Goal: Task Accomplishment & Management: Complete application form

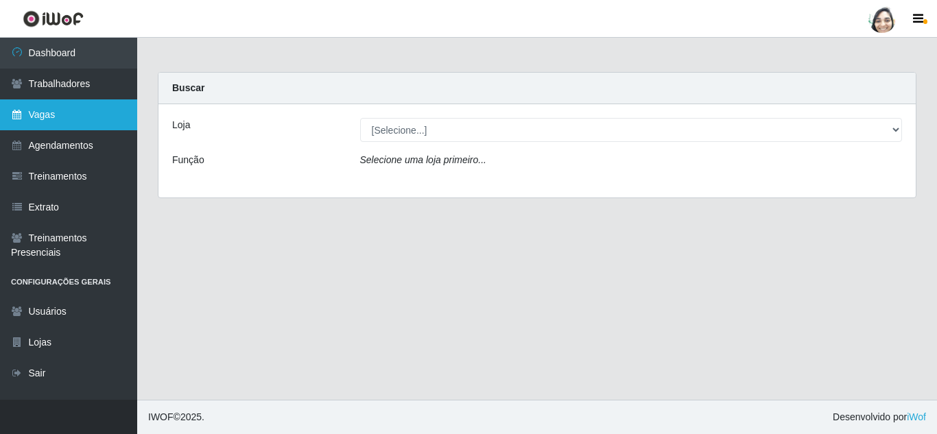
click at [50, 117] on link "Vagas" at bounding box center [68, 114] width 137 height 31
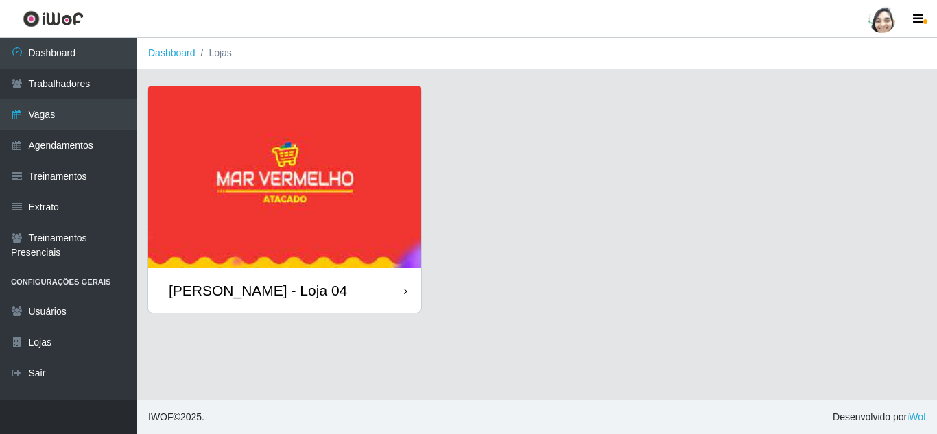
click at [252, 282] on div "[PERSON_NAME] - Loja 04" at bounding box center [258, 290] width 178 height 17
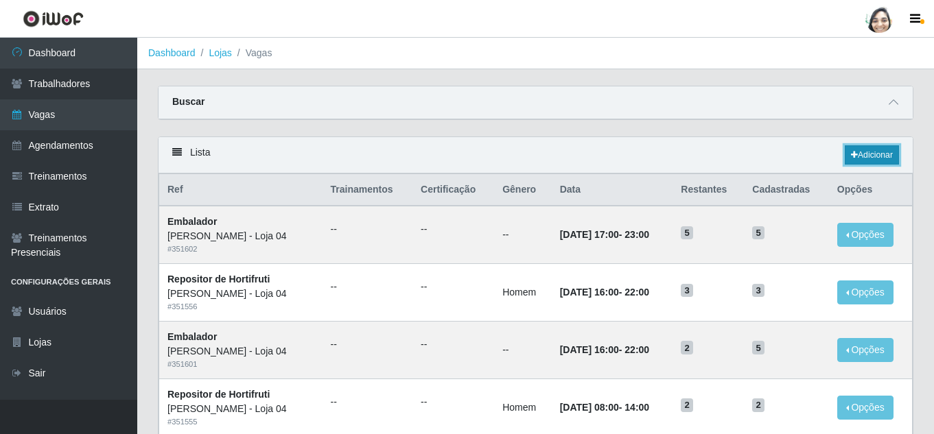
click at [876, 154] on link "Adicionar" at bounding box center [871, 154] width 54 height 19
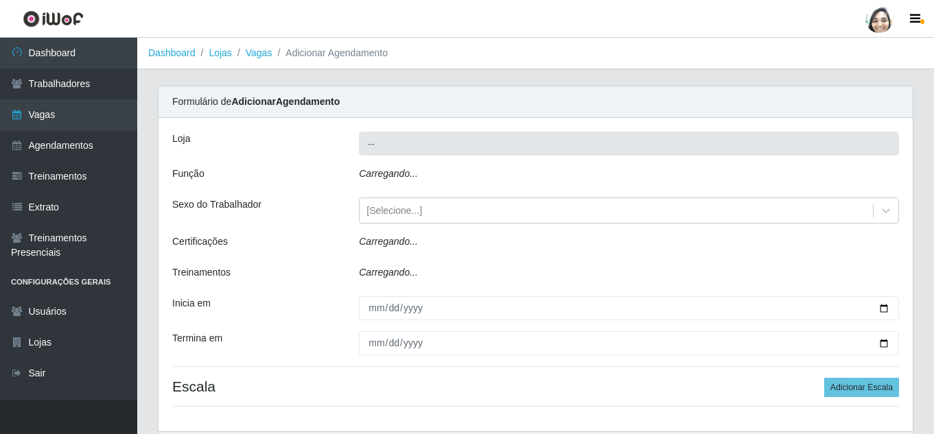
type input "[PERSON_NAME] - Loja 04"
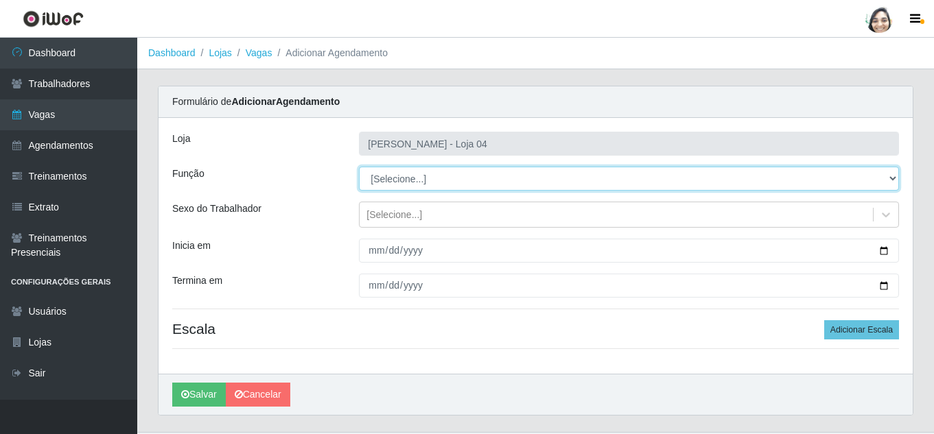
click at [448, 183] on select "[Selecione...] ASG ASG + ASG ++ Auxiliar de Depósito Auxiliar de Depósito + Aux…" at bounding box center [629, 179] width 540 height 24
select select "22"
click at [359, 167] on select "[Selecione...] ASG ASG + ASG ++ Auxiliar de Depósito Auxiliar de Depósito + Aux…" at bounding box center [629, 179] width 540 height 24
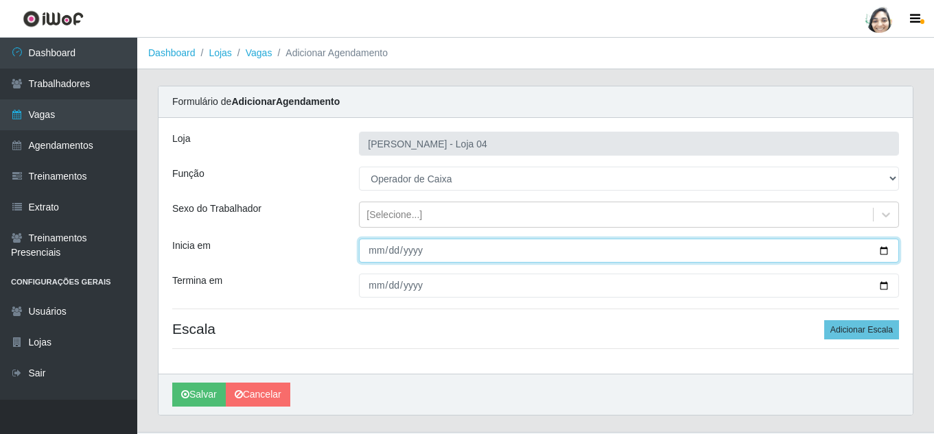
click at [373, 253] on input "Inicia em" at bounding box center [629, 251] width 540 height 24
type input "[DATE]"
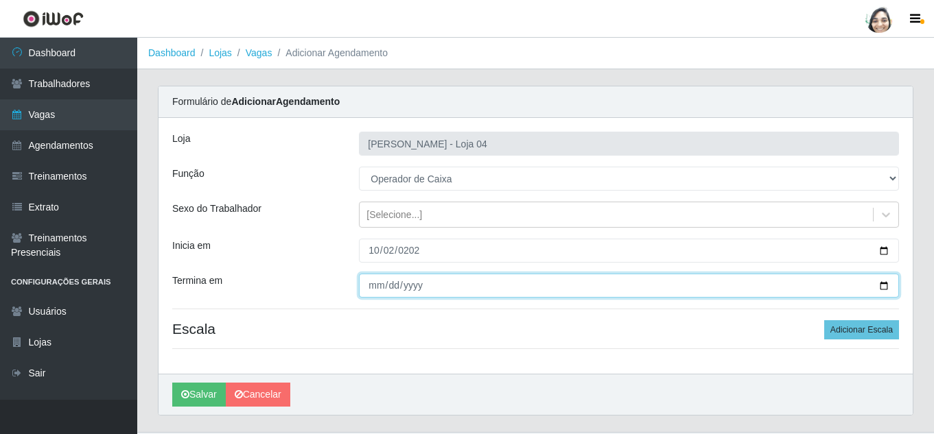
click at [375, 289] on input "Termina em" at bounding box center [629, 286] width 540 height 24
type input "[DATE]"
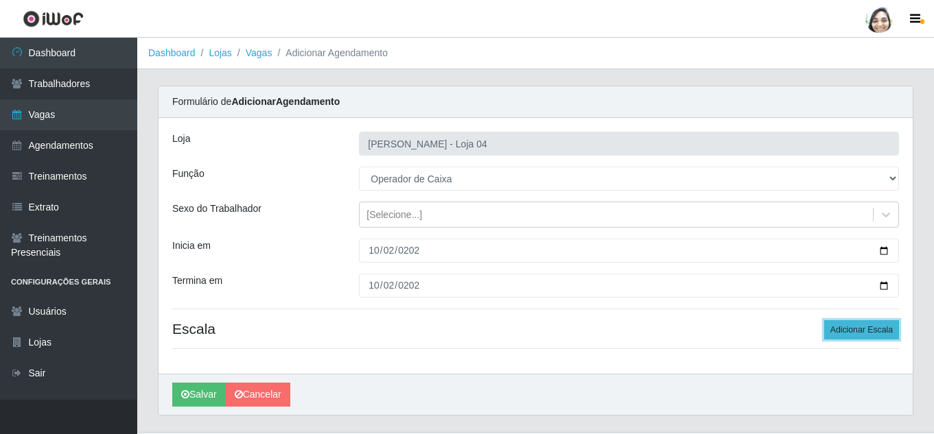
click at [848, 321] on button "Adicionar Escala" at bounding box center [861, 329] width 75 height 19
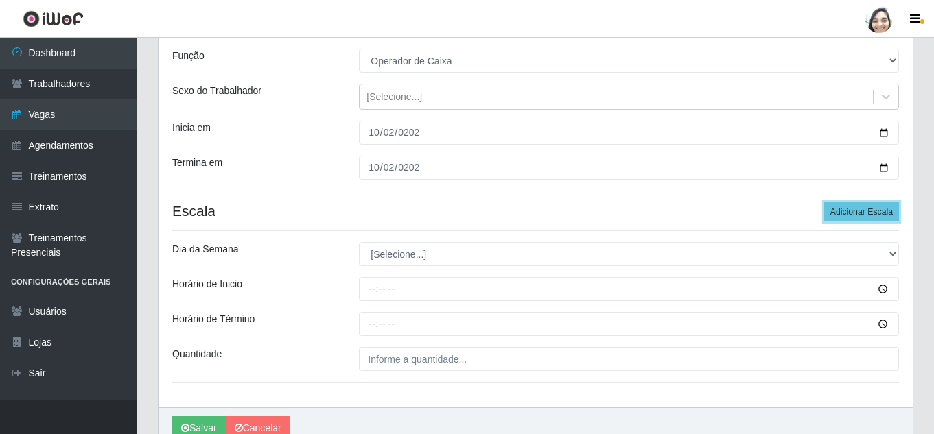
scroll to position [137, 0]
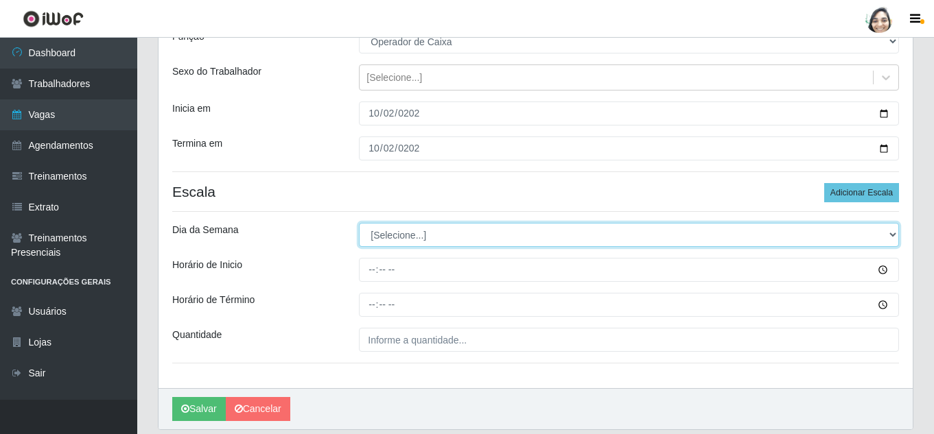
click at [393, 239] on select "[Selecione...] Segunda Terça Quarta Quinta Sexta Sábado Domingo" at bounding box center [629, 235] width 540 height 24
select select "4"
click at [359, 223] on select "[Selecione...] Segunda Terça Quarta Quinta Sexta Sábado Domingo" at bounding box center [629, 235] width 540 height 24
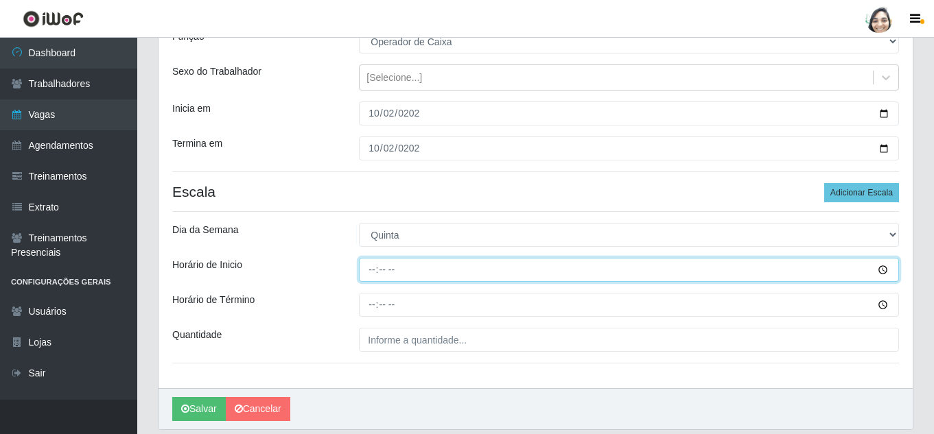
click at [375, 264] on input "Horário de Inicio" at bounding box center [629, 270] width 540 height 24
type input "16:40"
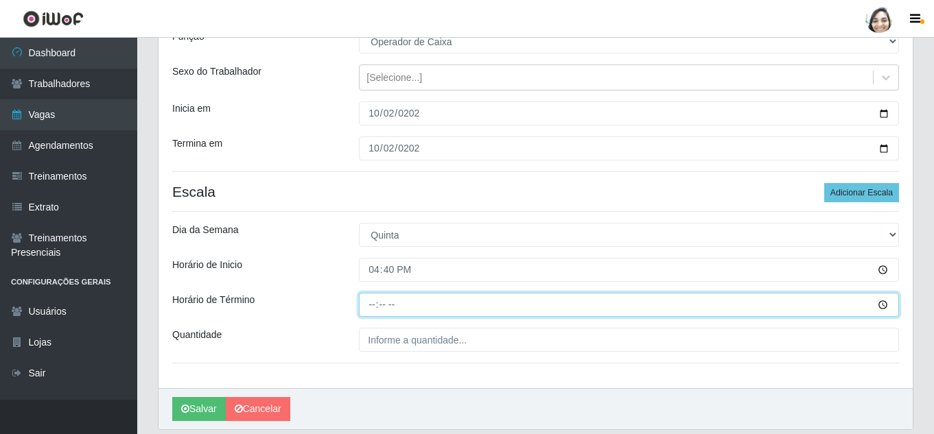
click at [375, 302] on input "Horário de Término" at bounding box center [629, 305] width 540 height 24
type input "22:40"
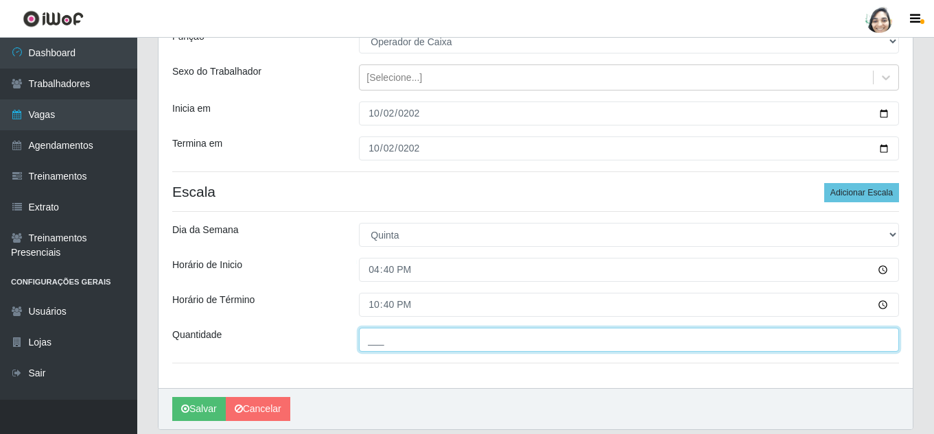
click at [401, 344] on input "___" at bounding box center [629, 340] width 540 height 24
type input "02_"
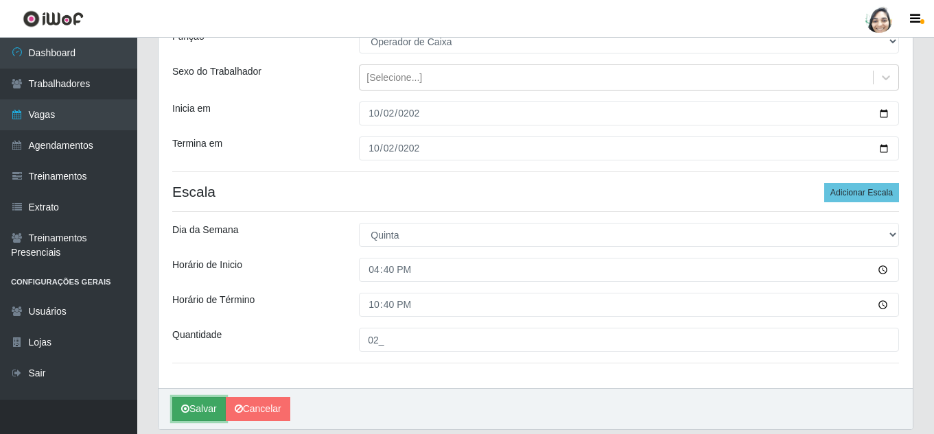
click at [195, 407] on button "Salvar" at bounding box center [199, 409] width 54 height 24
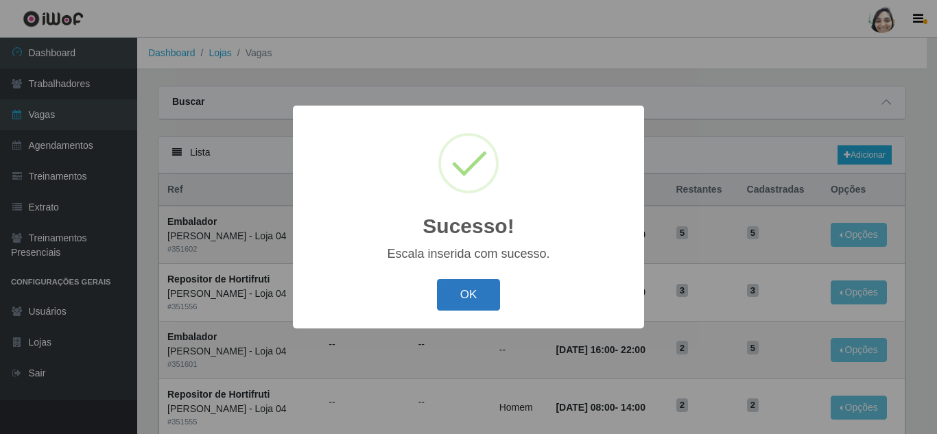
click at [458, 287] on button "OK" at bounding box center [469, 295] width 64 height 32
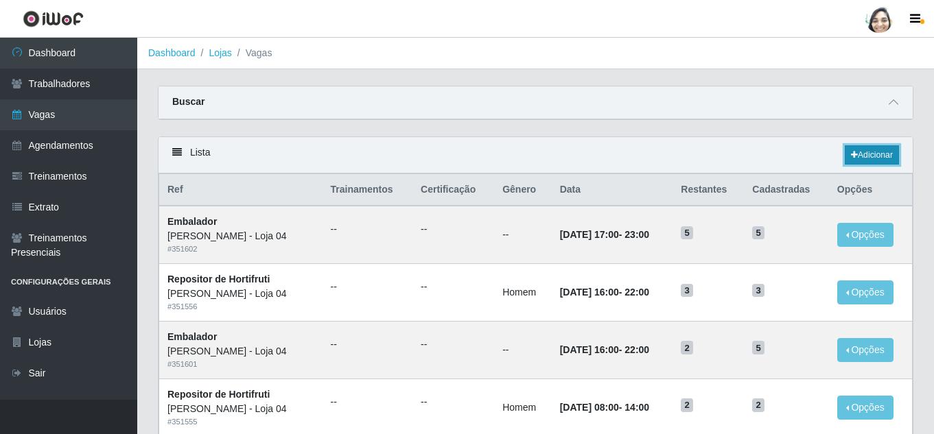
click at [859, 159] on link "Adicionar" at bounding box center [871, 154] width 54 height 19
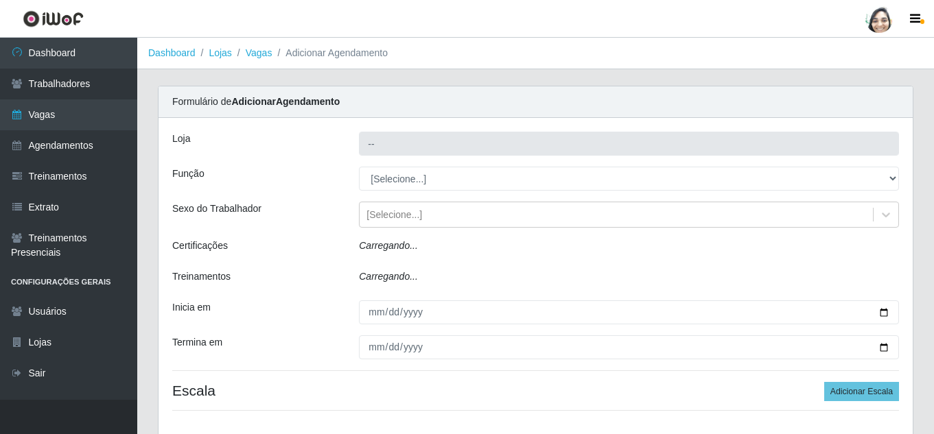
type input "[PERSON_NAME] - Loja 04"
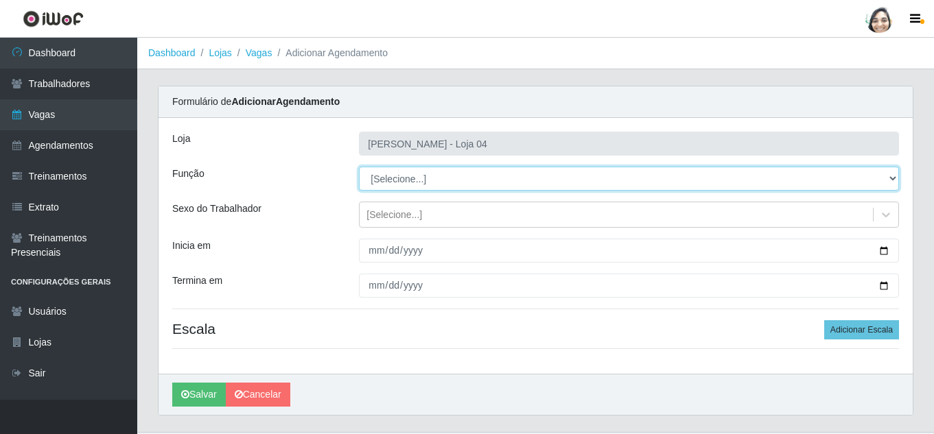
click at [378, 185] on select "[Selecione...] ASG ASG + ASG ++ Auxiliar de Depósito Auxiliar de Depósito + Aux…" at bounding box center [629, 179] width 540 height 24
select select "22"
click at [359, 167] on select "[Selecione...] ASG ASG + ASG ++ Auxiliar de Depósito Auxiliar de Depósito + Aux…" at bounding box center [629, 179] width 540 height 24
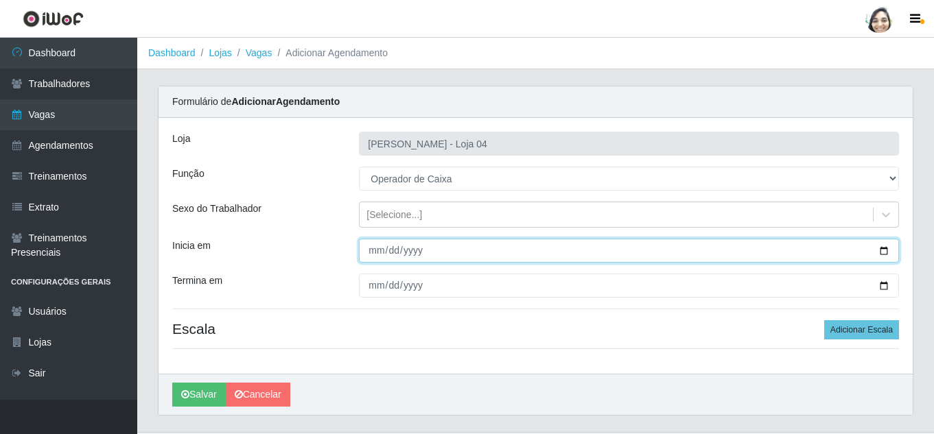
click at [372, 240] on input "Inicia em" at bounding box center [629, 251] width 540 height 24
type input "[DATE]"
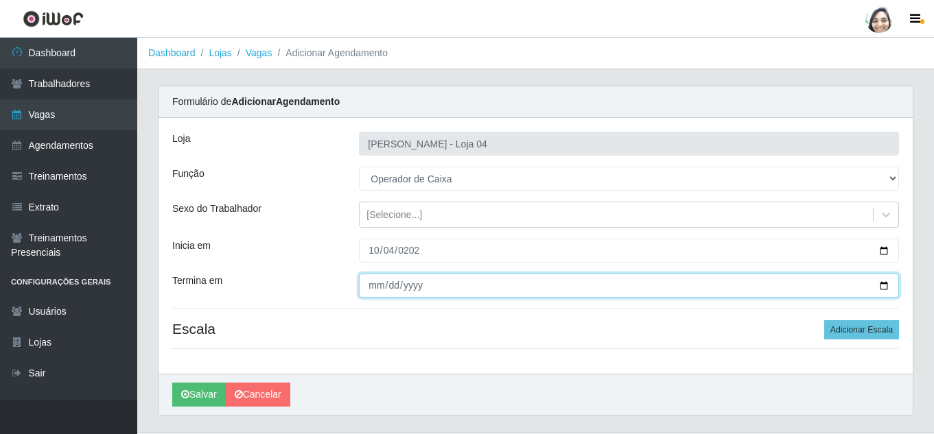
click at [377, 284] on input "Termina em" at bounding box center [629, 286] width 540 height 24
type input "[DATE]"
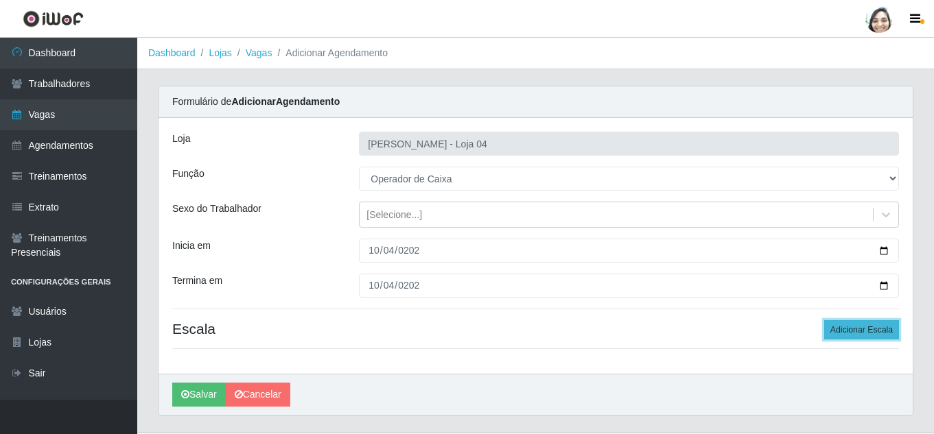
click at [872, 331] on button "Adicionar Escala" at bounding box center [861, 329] width 75 height 19
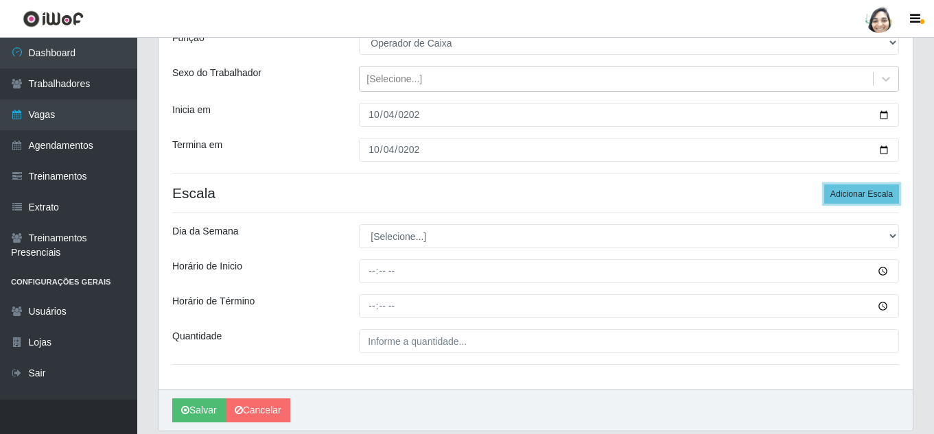
scroll to position [137, 0]
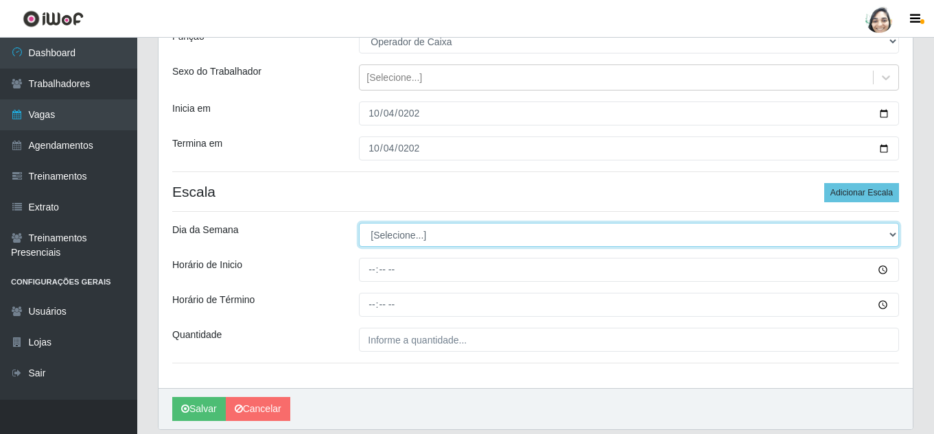
click at [414, 242] on select "[Selecione...] Segunda Terça Quarta Quinta Sexta Sábado Domingo" at bounding box center [629, 235] width 540 height 24
click at [408, 237] on select "[Selecione...] Segunda Terça Quarta Quinta Sexta Sábado Domingo" at bounding box center [629, 235] width 540 height 24
select select "6"
click at [359, 223] on select "[Selecione...] Segunda Terça Quarta Quinta Sexta Sábado Domingo" at bounding box center [629, 235] width 540 height 24
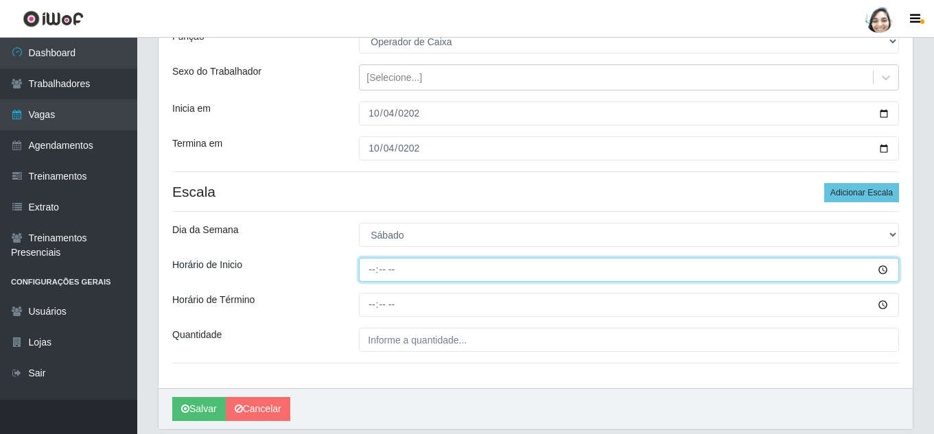
click at [368, 269] on input "Horário de Inicio" at bounding box center [629, 270] width 540 height 24
type input "16:40"
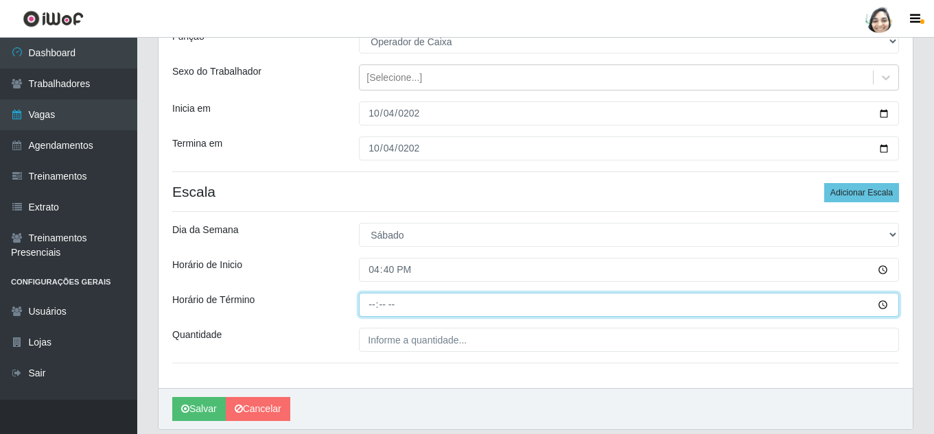
click at [366, 303] on input "Horário de Término" at bounding box center [629, 305] width 540 height 24
type input "22:40"
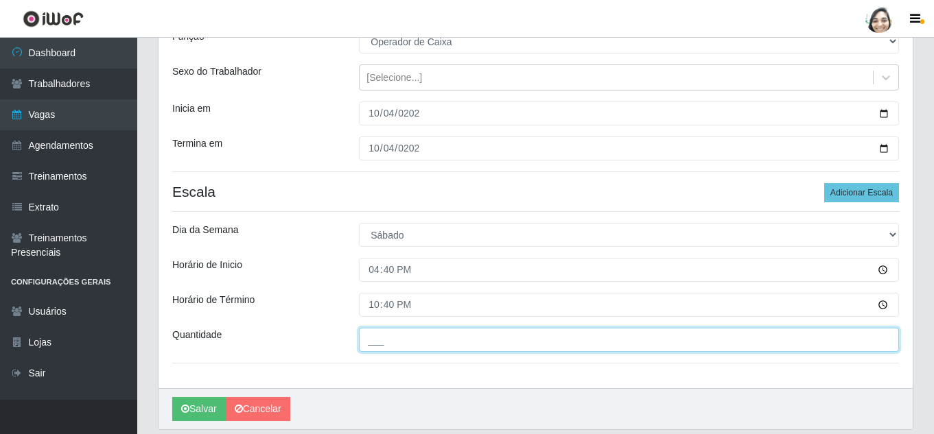
click at [419, 343] on input "___" at bounding box center [629, 340] width 540 height 24
type input "01_"
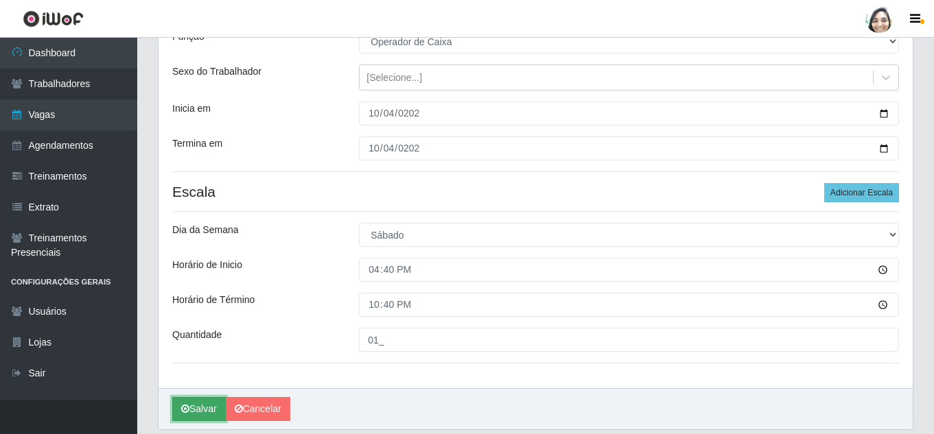
click at [190, 407] on button "Salvar" at bounding box center [199, 409] width 54 height 24
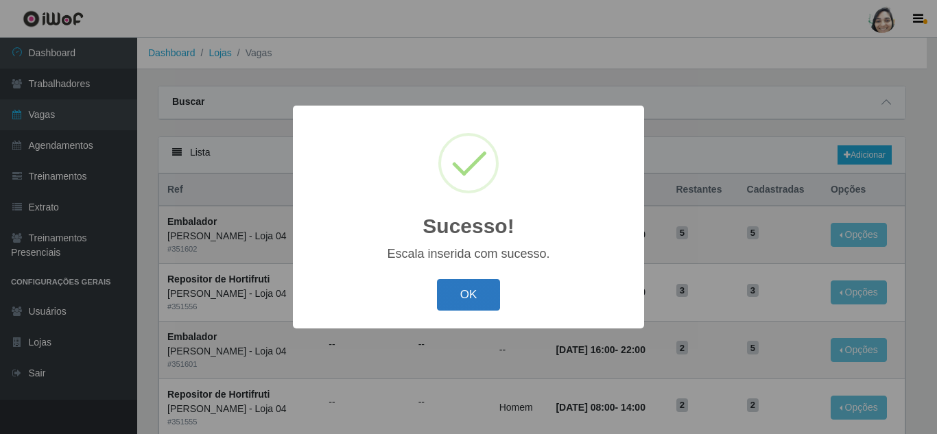
click at [468, 295] on button "OK" at bounding box center [469, 295] width 64 height 32
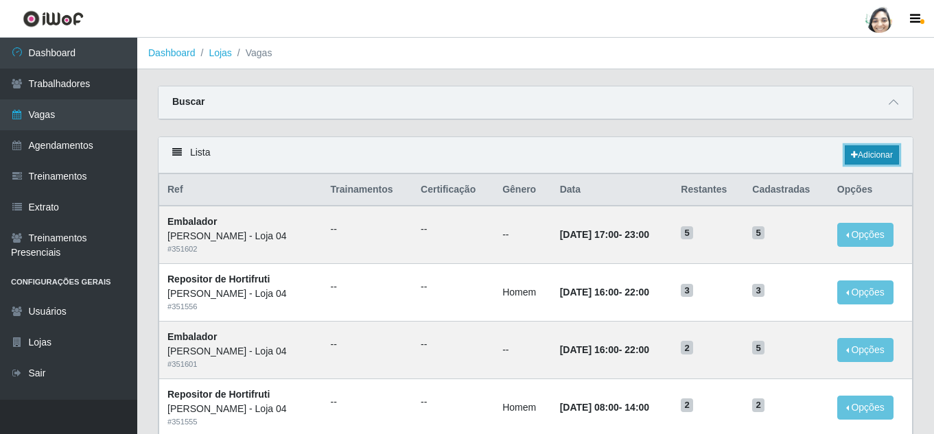
click at [873, 157] on link "Adicionar" at bounding box center [871, 154] width 54 height 19
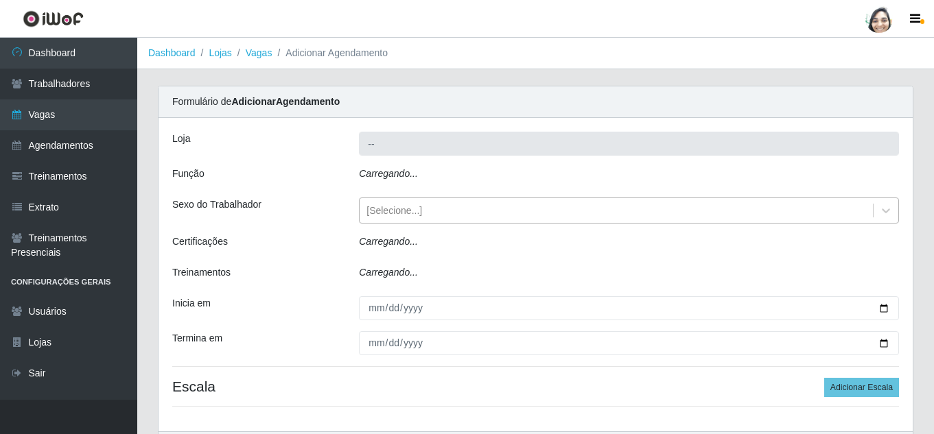
type input "[PERSON_NAME] - Loja 04"
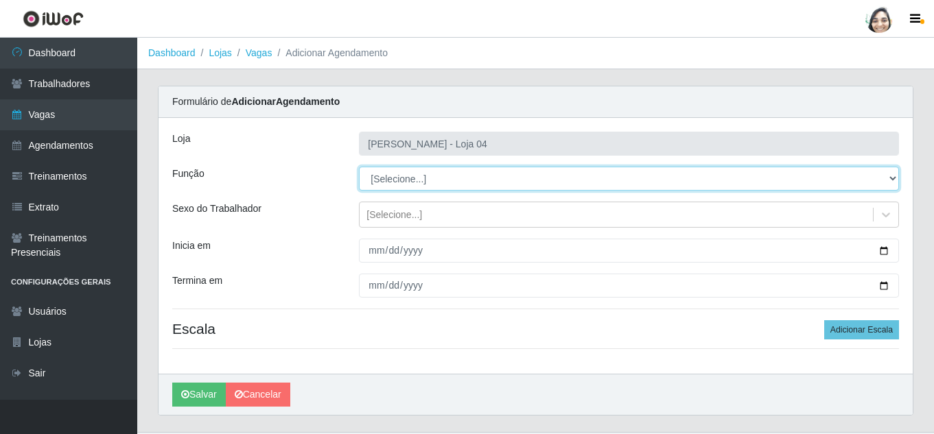
click at [396, 176] on select "[Selecione...] ASG ASG + ASG ++ Auxiliar de Depósito Auxiliar de Depósito + Aux…" at bounding box center [629, 179] width 540 height 24
select select "22"
click at [359, 167] on select "[Selecione...] ASG ASG + ASG ++ Auxiliar de Depósito Auxiliar de Depósito + Aux…" at bounding box center [629, 179] width 540 height 24
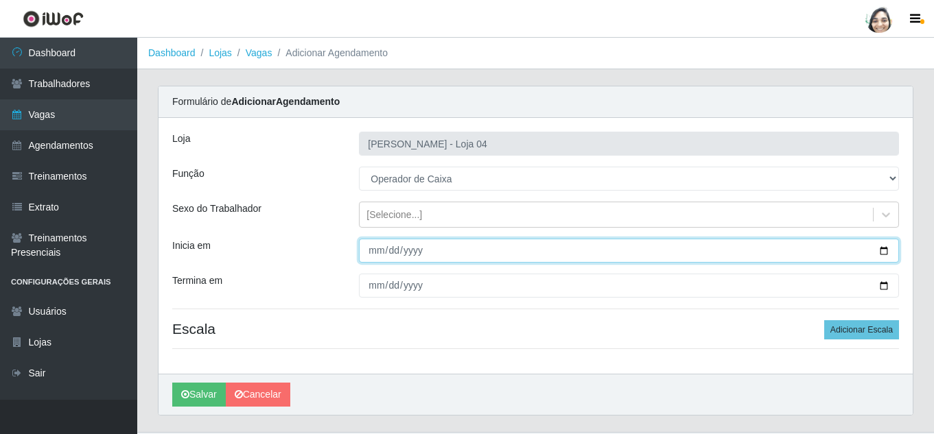
click at [371, 250] on input "Inicia em" at bounding box center [629, 251] width 540 height 24
type input "[DATE]"
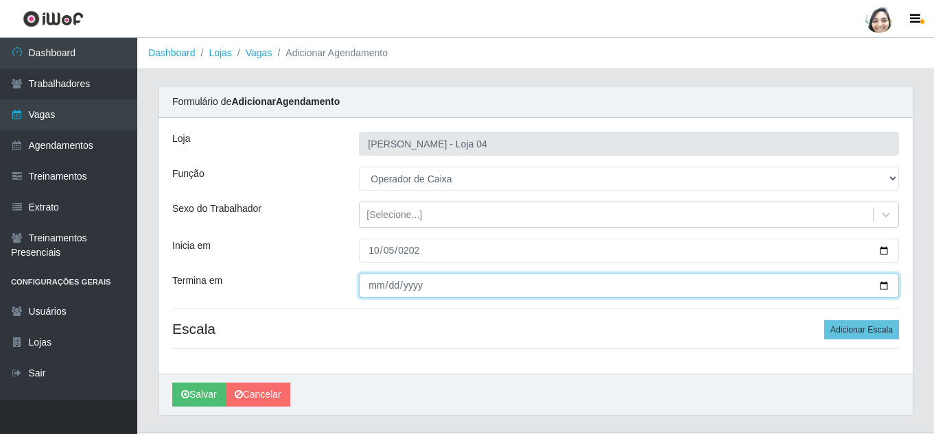
click at [380, 279] on input "Termina em" at bounding box center [629, 286] width 540 height 24
type input "[DATE]"
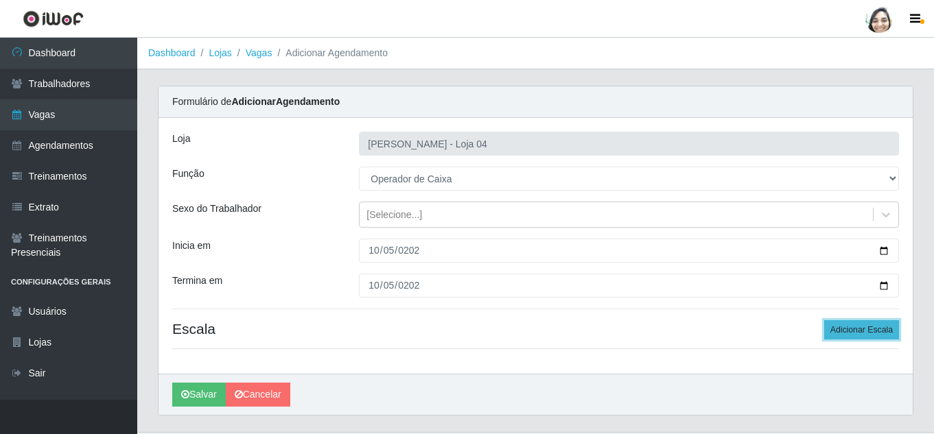
click at [867, 328] on button "Adicionar Escala" at bounding box center [861, 329] width 75 height 19
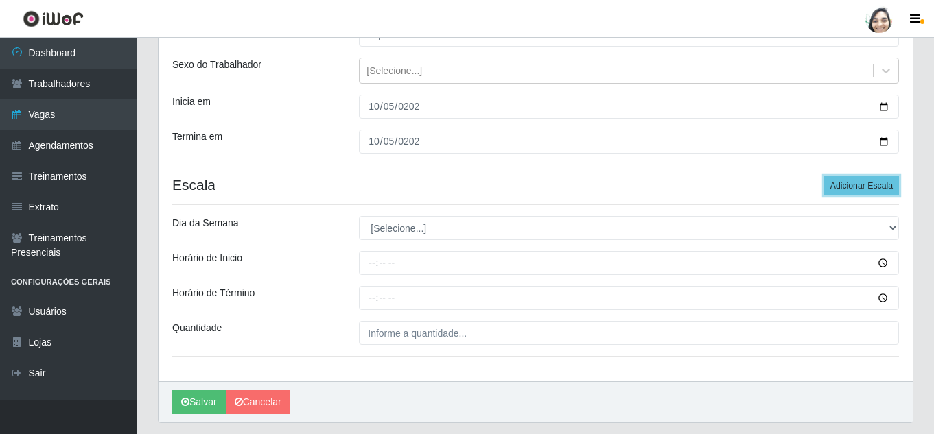
scroll to position [184, 0]
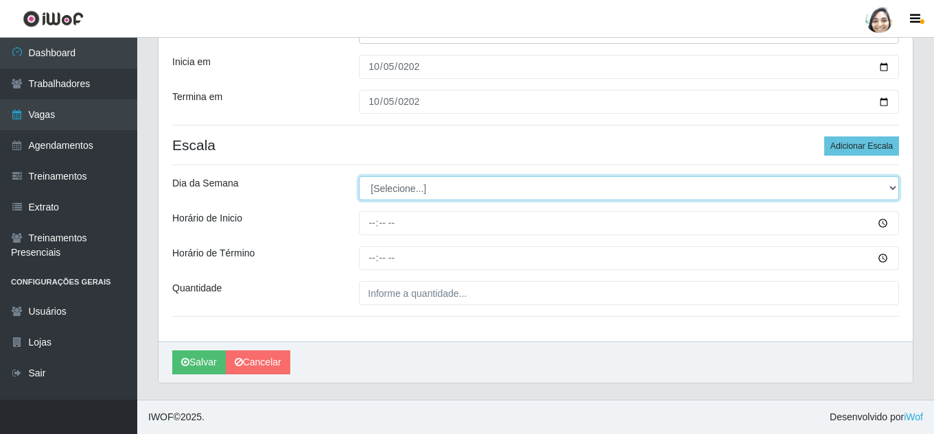
click at [396, 178] on select "[Selecione...] Segunda Terça Quarta Quinta Sexta Sábado Domingo" at bounding box center [629, 188] width 540 height 24
select select "0"
click at [359, 176] on select "[Selecione...] Segunda Terça Quarta Quinta Sexta Sábado Domingo" at bounding box center [629, 188] width 540 height 24
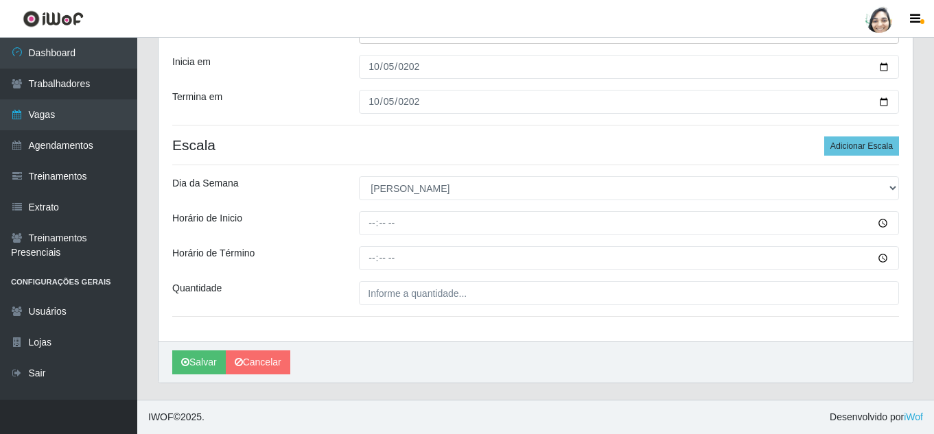
click at [364, 211] on div "Loja Mar Vermelho - Loja 04 Função [Selecione...] ASG ASG + ASG ++ Auxiliar de …" at bounding box center [535, 137] width 754 height 407
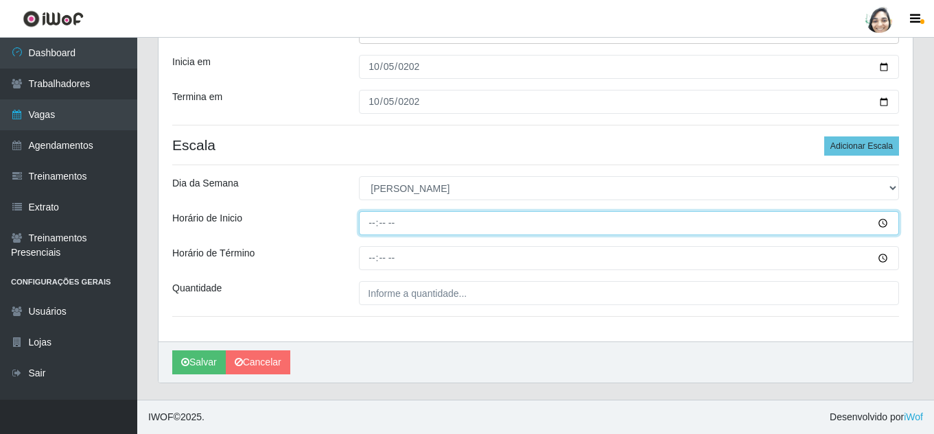
click at [367, 224] on input "Horário de Inicio" at bounding box center [629, 223] width 540 height 24
type input "13:00"
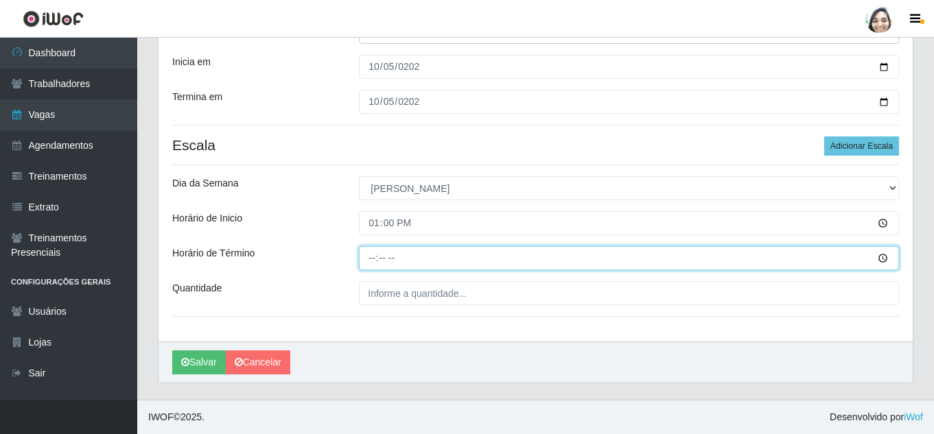
click at [380, 255] on input "Horário de Término" at bounding box center [629, 258] width 540 height 24
click at [375, 257] on input "Horário de Término" at bounding box center [629, 258] width 540 height 24
type input "19:00"
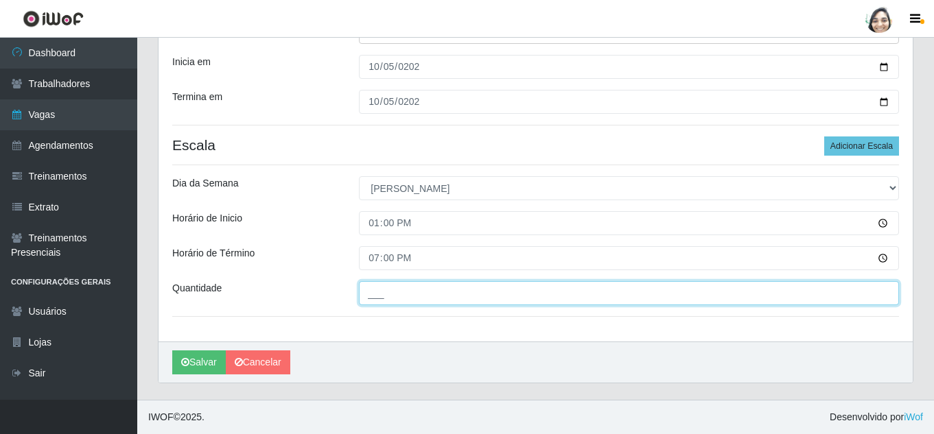
click at [441, 298] on input "___" at bounding box center [629, 293] width 540 height 24
type input "01_"
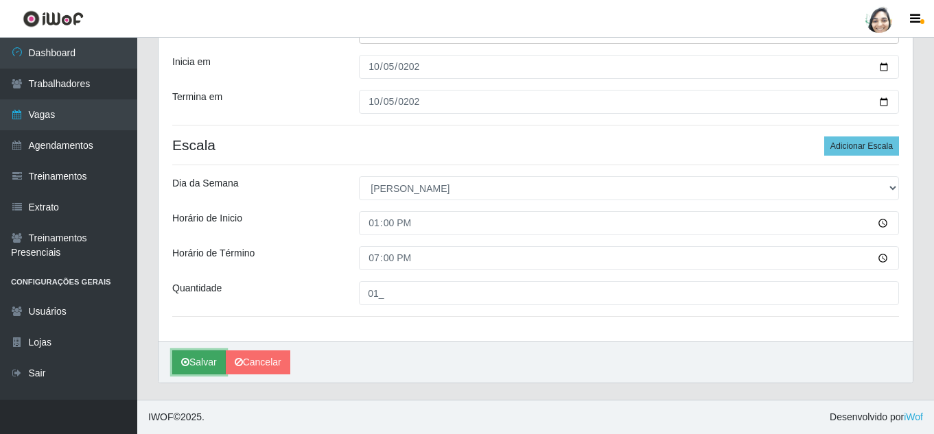
click at [195, 359] on button "Salvar" at bounding box center [199, 363] width 54 height 24
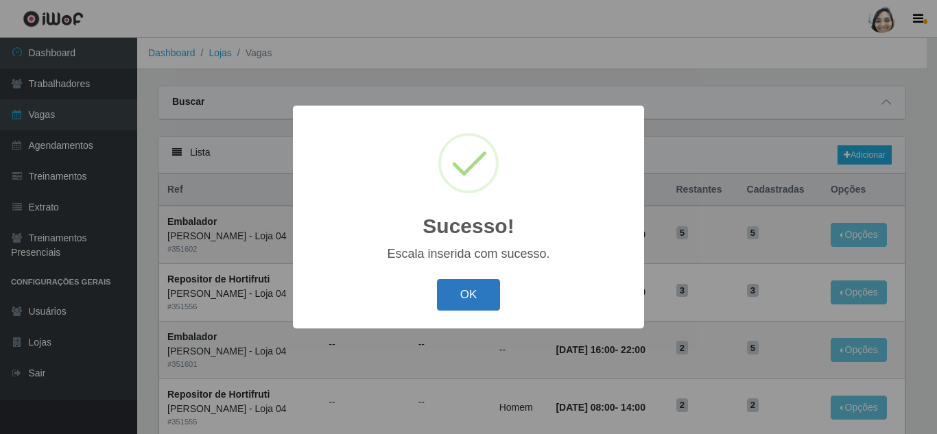
click at [463, 292] on button "OK" at bounding box center [469, 295] width 64 height 32
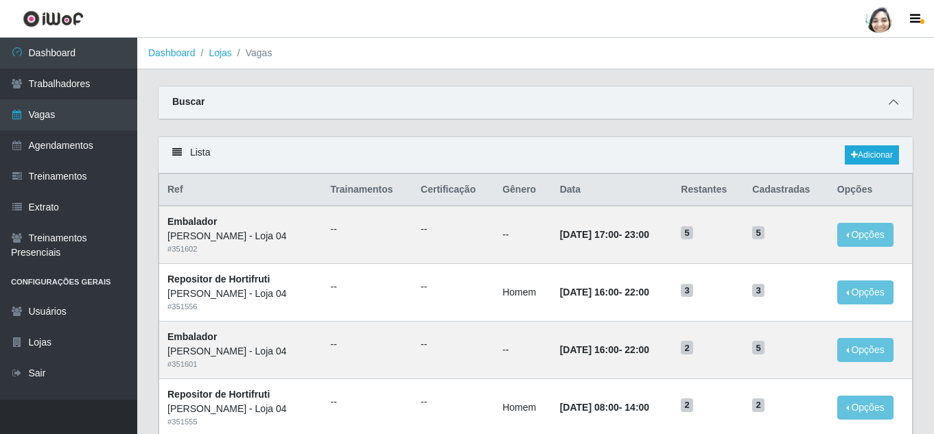
click at [898, 100] on span at bounding box center [893, 103] width 16 height 16
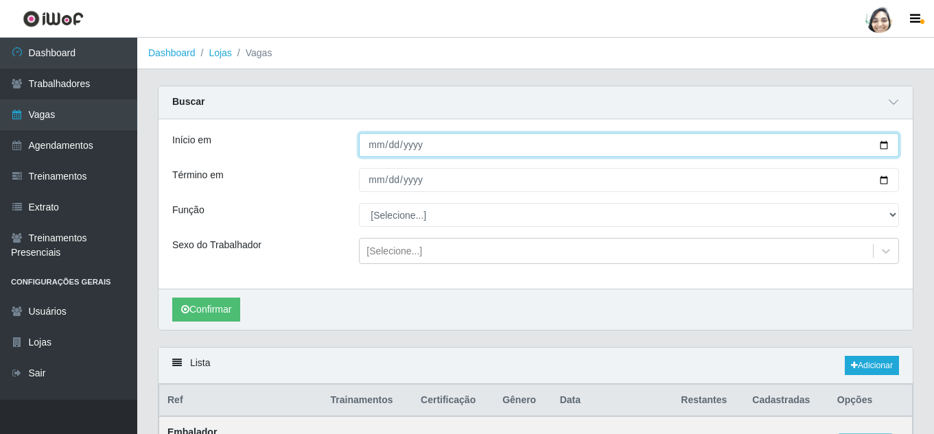
click at [378, 145] on input "Início em" at bounding box center [629, 145] width 540 height 24
type input "[DATE]"
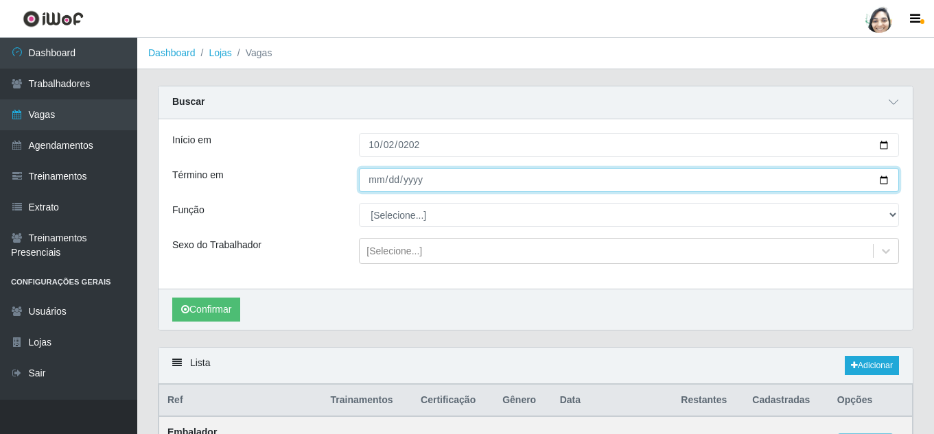
click at [384, 175] on input "Término em" at bounding box center [629, 180] width 540 height 24
type input "[DATE]"
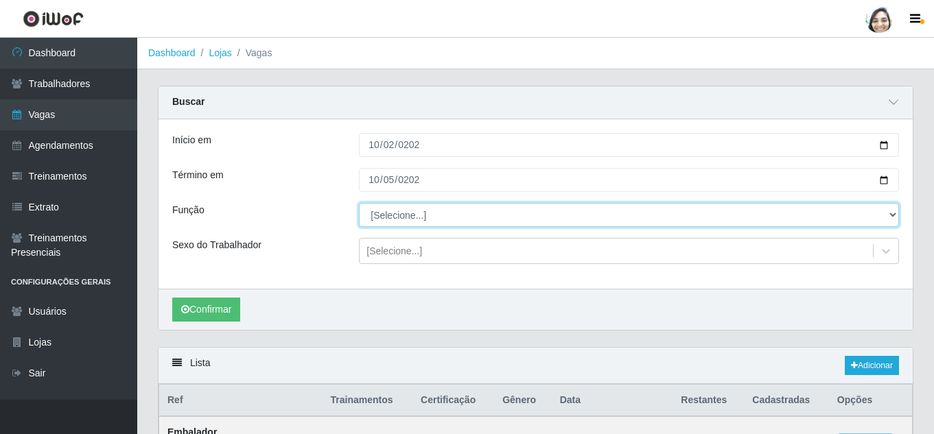
click at [397, 217] on select "[Selecione...] ASG ASG + ASG ++ Auxiliar de Depósito Auxiliar de Depósito + Aux…" at bounding box center [629, 215] width 540 height 24
select select "22"
click at [359, 204] on select "[Selecione...] ASG ASG + ASG ++ Auxiliar de Depósito Auxiliar de Depósito + Aux…" at bounding box center [629, 215] width 540 height 24
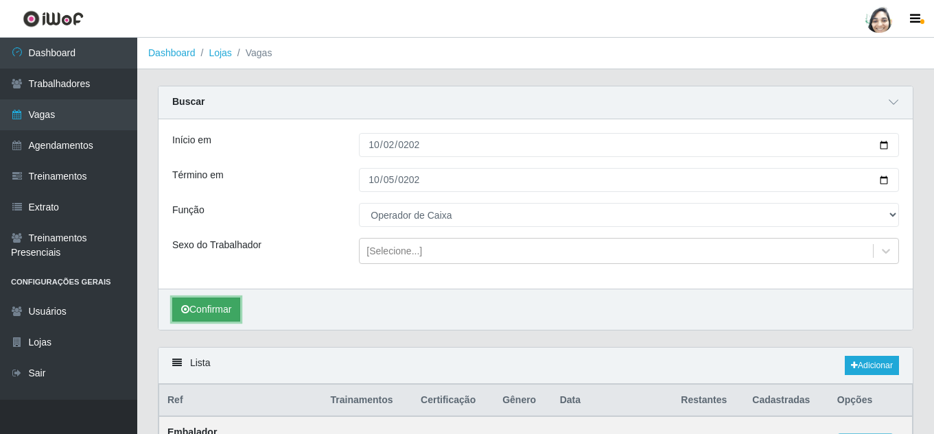
click at [203, 308] on button "Confirmar" at bounding box center [206, 310] width 68 height 24
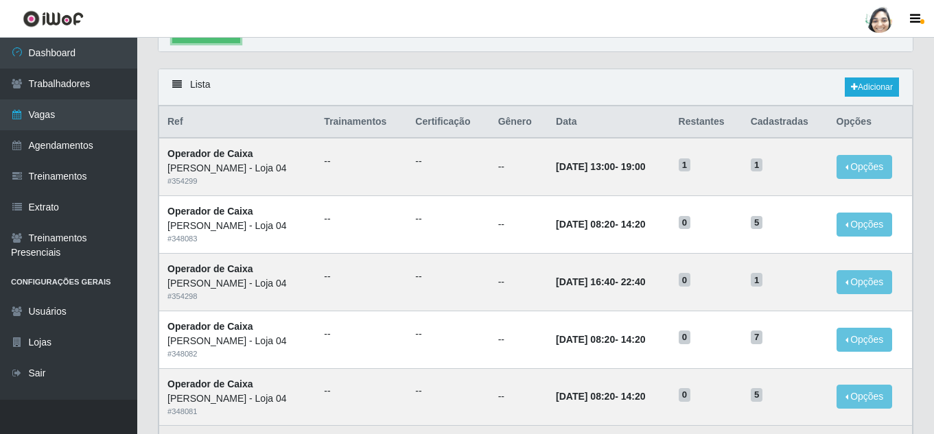
scroll to position [273, 0]
